Goal: Transaction & Acquisition: Purchase product/service

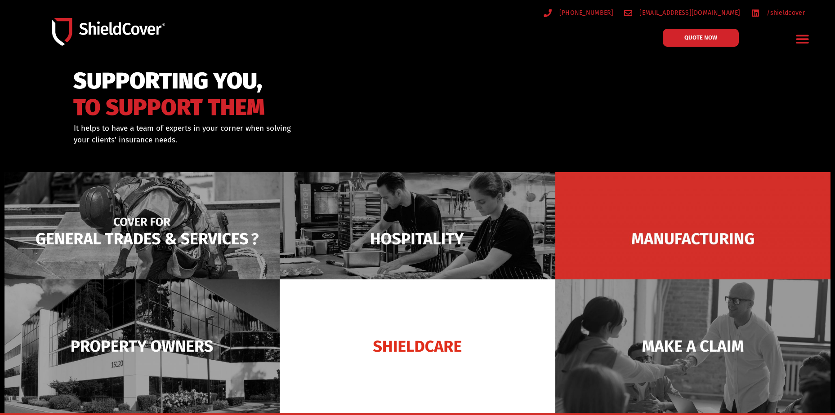
click at [200, 223] on img at bounding box center [141, 239] width 275 height 134
click at [191, 258] on img at bounding box center [141, 239] width 275 height 134
